Goal: Transaction & Acquisition: Purchase product/service

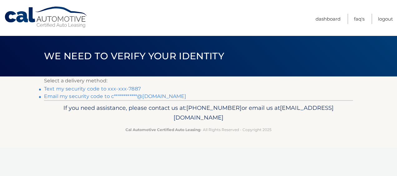
click at [84, 87] on link "Text my security code to xxx-xxx-7887" at bounding box center [92, 89] width 97 height 6
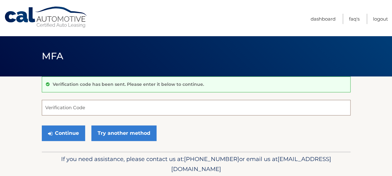
click at [58, 106] on input "Verification Code" at bounding box center [196, 108] width 309 height 16
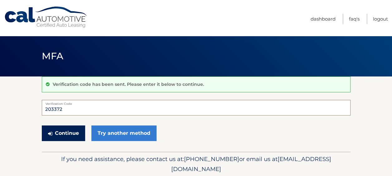
type input "203372"
click at [72, 134] on button "Continue" at bounding box center [63, 133] width 43 height 16
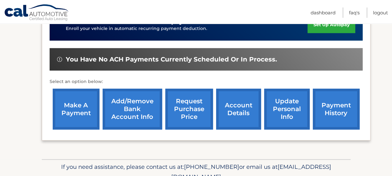
scroll to position [187, 0]
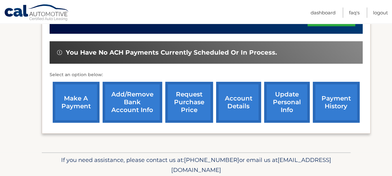
click at [75, 102] on link "make a payment" at bounding box center [76, 102] width 47 height 41
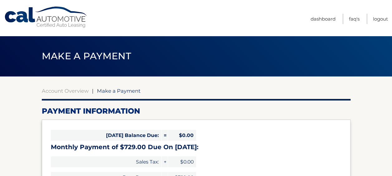
select select "NWE0MGNjMDQtMjJhMy00NTRkLTg5ZjAtYmFhMDUxMDRkNzFm"
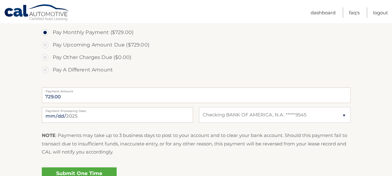
scroll to position [218, 0]
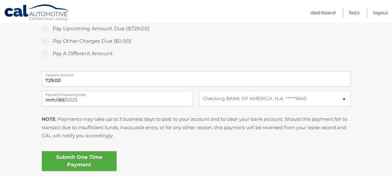
click at [369, 102] on section "Account Overview | Make a Payment Payment Information [DATE] Balance Due: = $0.…" at bounding box center [196, 19] width 392 height 322
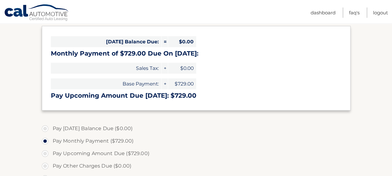
scroll to position [0, 0]
